Goal: Task Accomplishment & Management: Complete application form

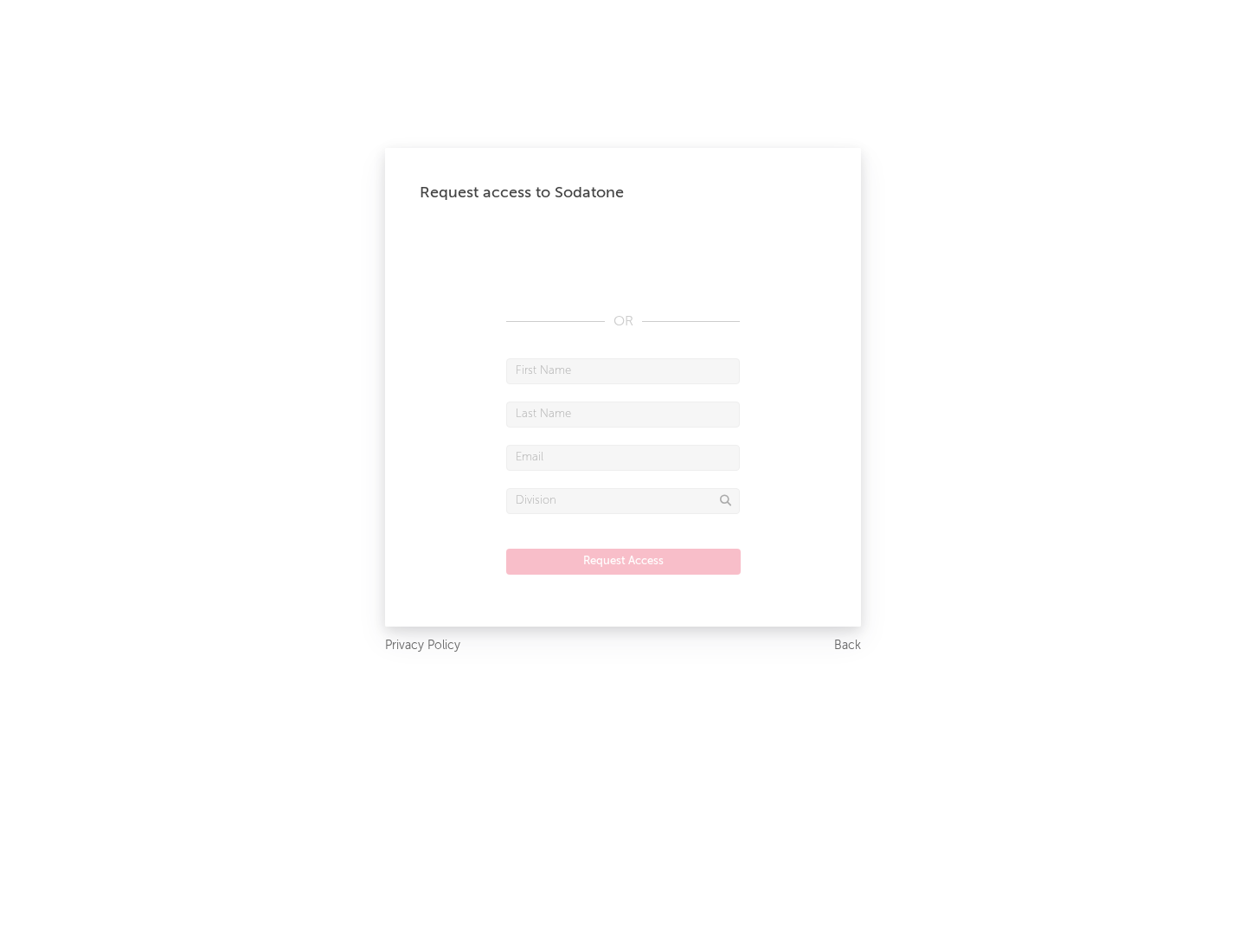
click at [623, 370] on input "text" at bounding box center [623, 371] width 234 height 26
type input "[PERSON_NAME]"
click at [623, 414] on input "text" at bounding box center [623, 414] width 234 height 26
type input "[PERSON_NAME]"
click at [623, 457] on input "text" at bounding box center [623, 458] width 234 height 26
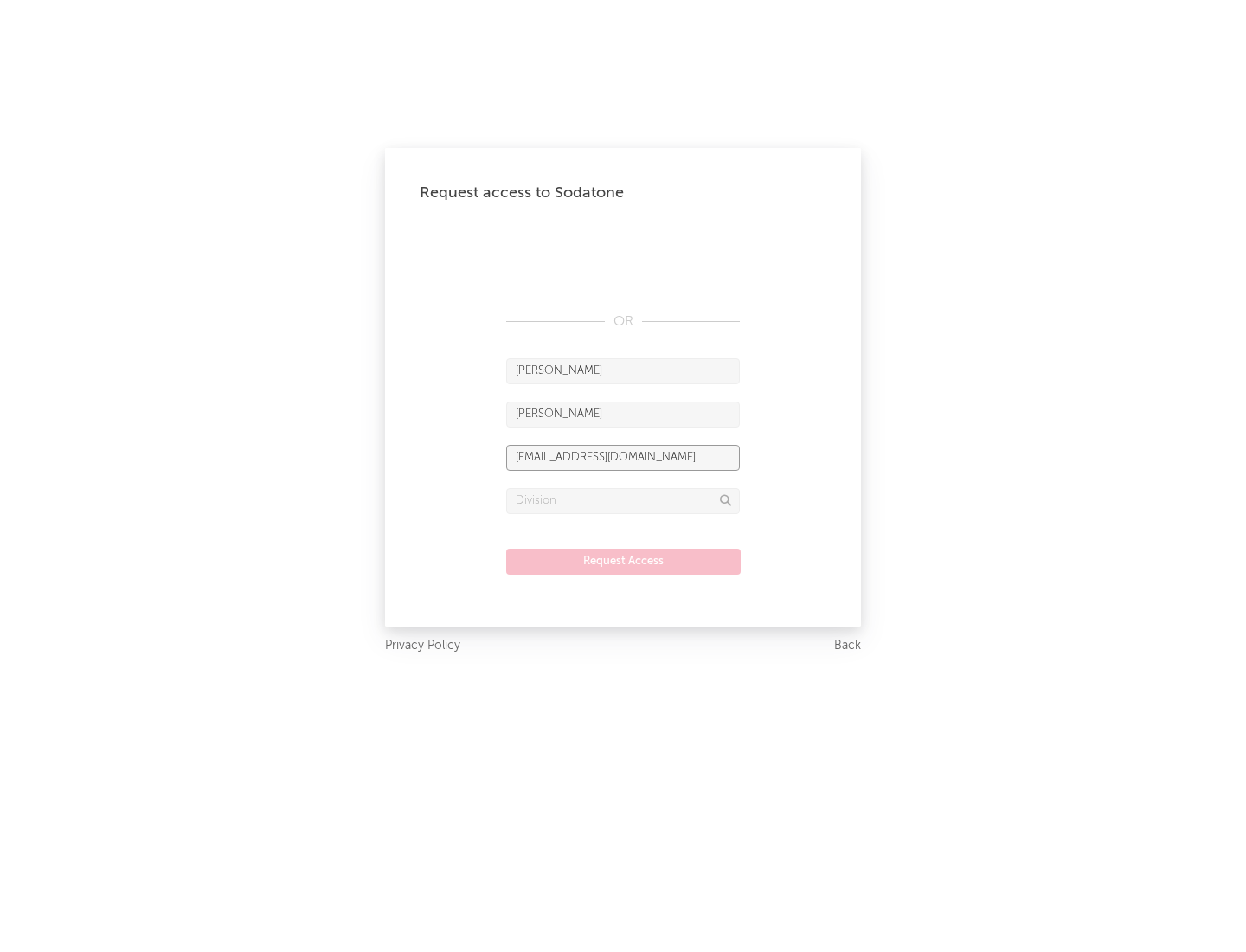
type input "[EMAIL_ADDRESS][DOMAIN_NAME]"
click at [623, 501] on input "text" at bounding box center [623, 501] width 234 height 26
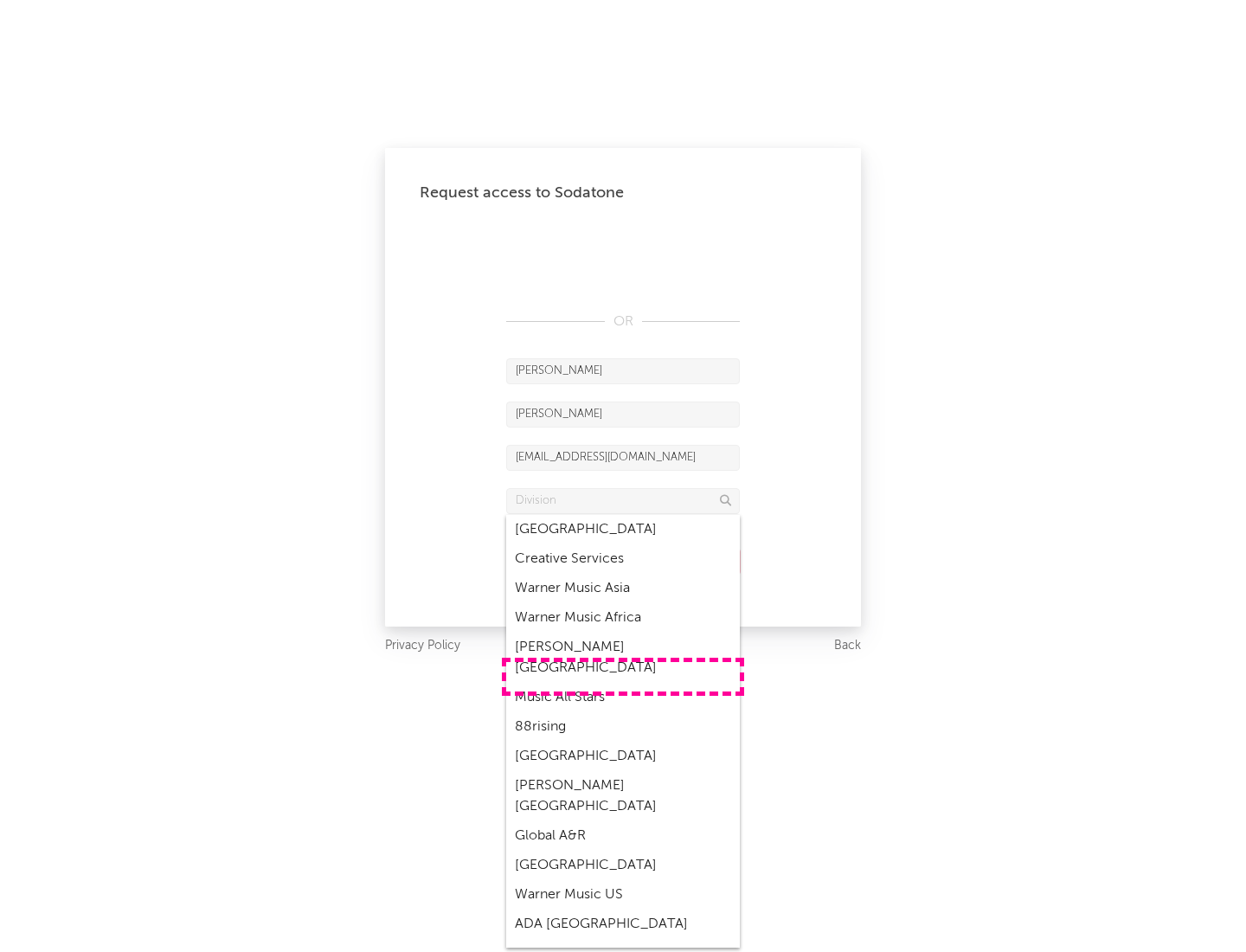
click at [623, 683] on div "Music All Stars" at bounding box center [623, 697] width 234 height 29
type input "Music All Stars"
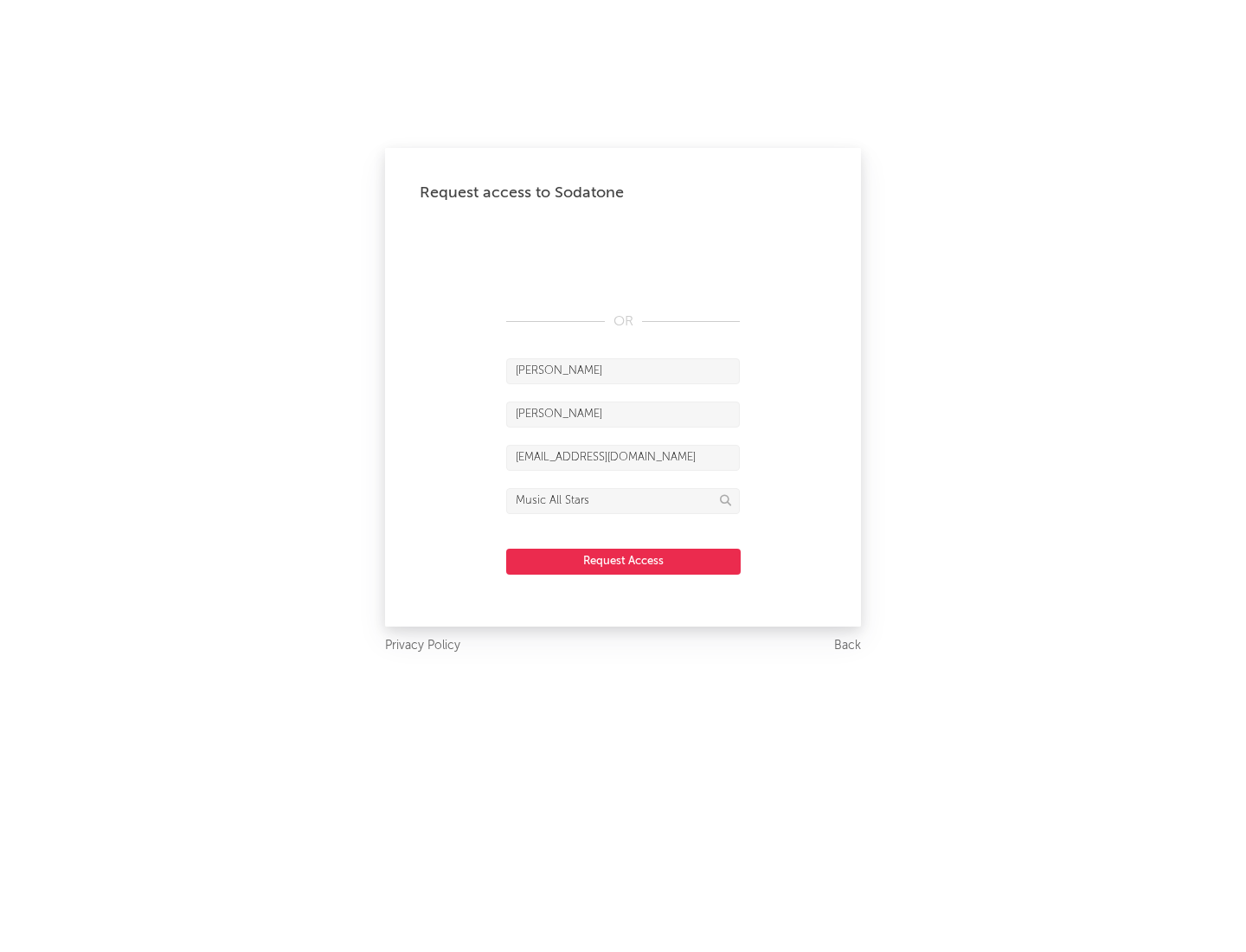
click at [623, 561] on button "Request Access" at bounding box center [623, 562] width 235 height 26
